Goal: Navigation & Orientation: Understand site structure

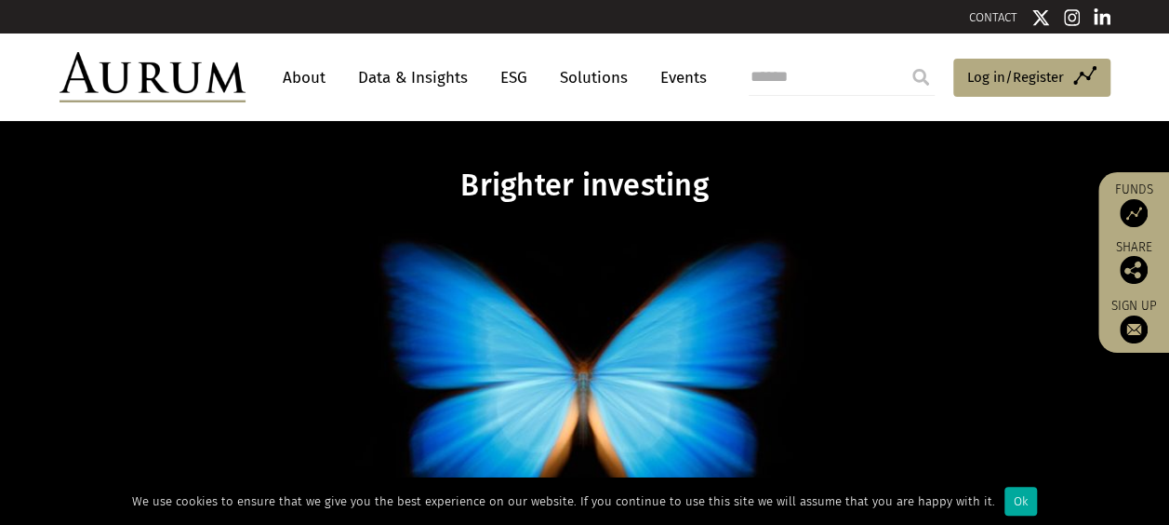
click at [320, 78] on link "About" at bounding box center [303, 77] width 61 height 34
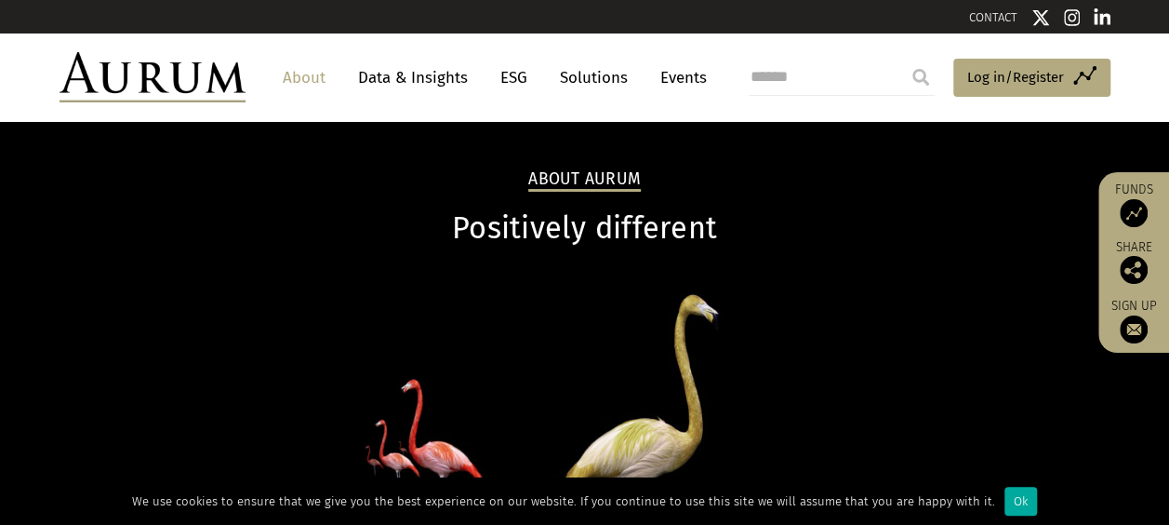
click at [604, 80] on link "Solutions" at bounding box center [594, 77] width 86 height 34
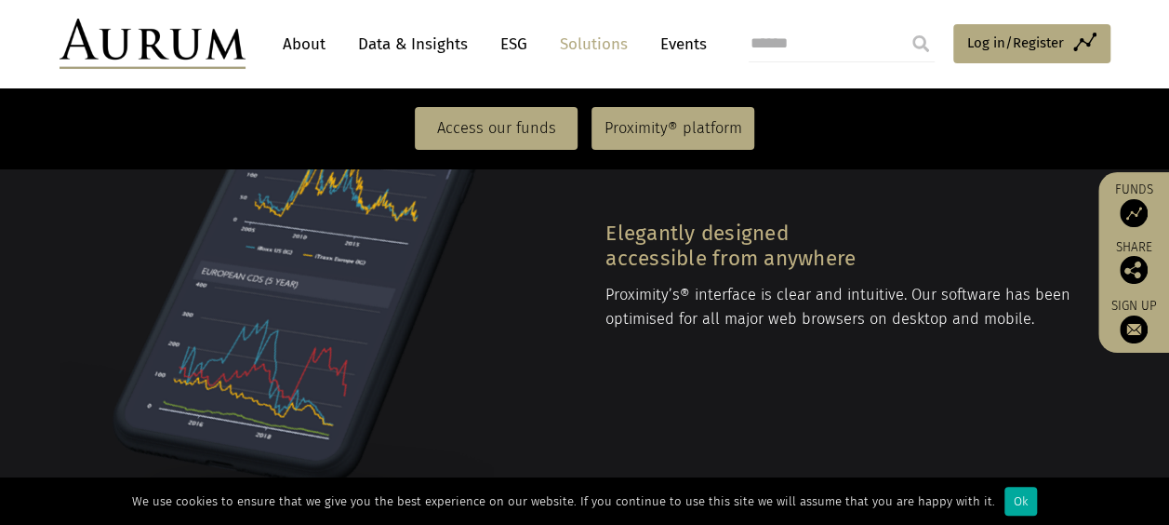
scroll to position [2604, 0]
